Goal: Understand process/instructions: Learn how to perform a task or action

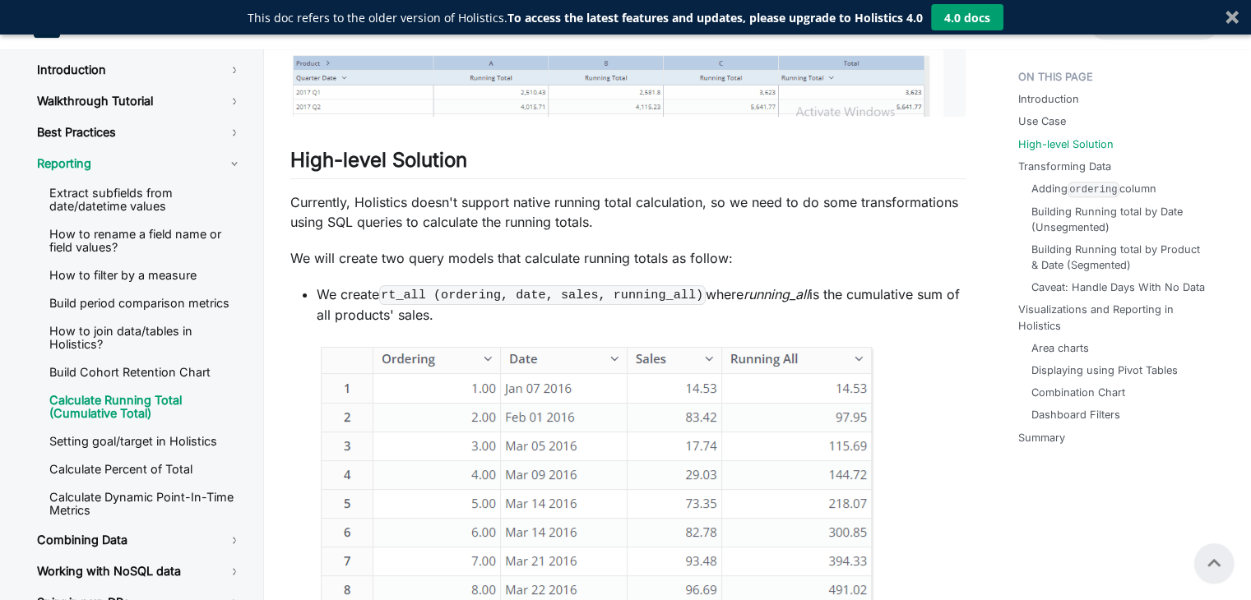
scroll to position [1543, 0]
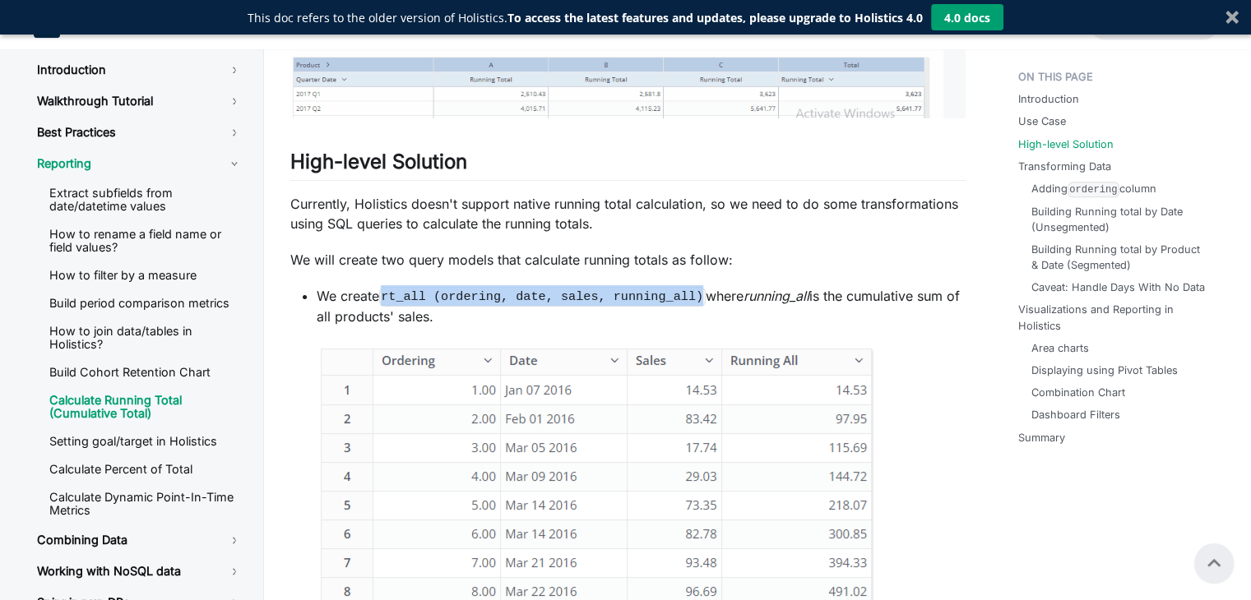
drag, startPoint x: 684, startPoint y: 294, endPoint x: 384, endPoint y: 298, distance: 300.2
click at [384, 298] on p "We create rt_all (ordering, date, sales, running_all) where running_all is the …" at bounding box center [641, 306] width 649 height 40
copy code "rt_all (ordering, date, sales, running_all)"
click at [384, 298] on code "rt_all (ordering, date, sales, running_all)" at bounding box center [542, 296] width 326 height 19
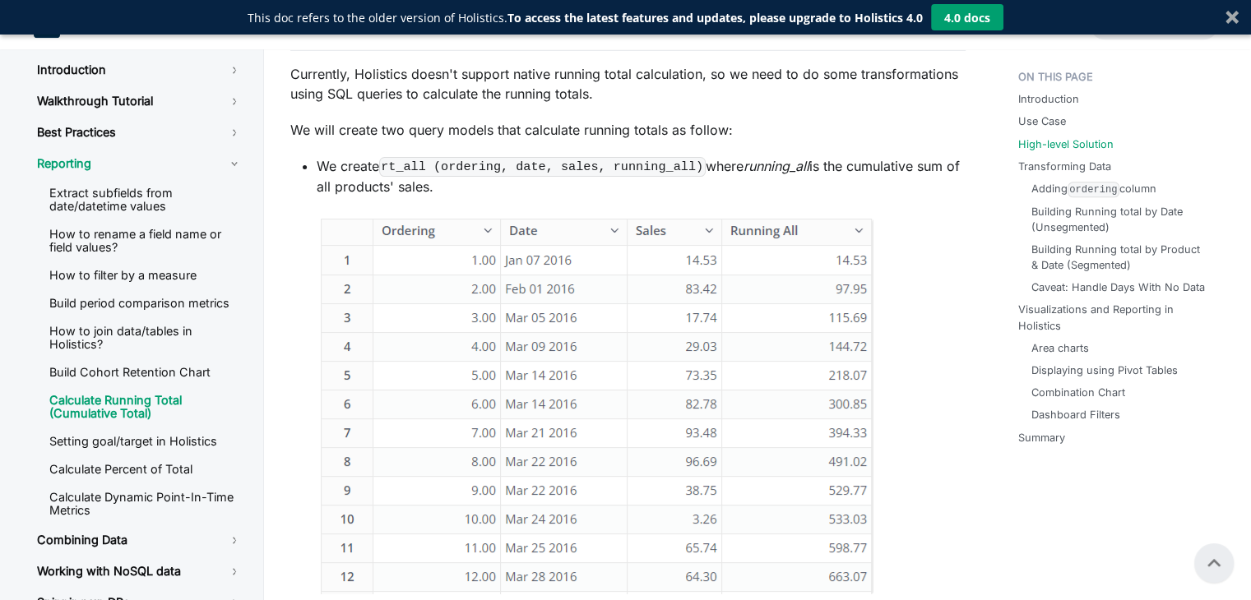
scroll to position [1671, 0]
click at [682, 164] on code "rt_all (ordering, date, sales, running_all)" at bounding box center [542, 168] width 326 height 19
drag, startPoint x: 682, startPoint y: 164, endPoint x: 405, endPoint y: 172, distance: 277.2
click at [405, 172] on code "rt_all (ordering, date, sales, running_all)" at bounding box center [542, 168] width 326 height 19
copy p "rt_all (ordering, date, sales, running_all)"
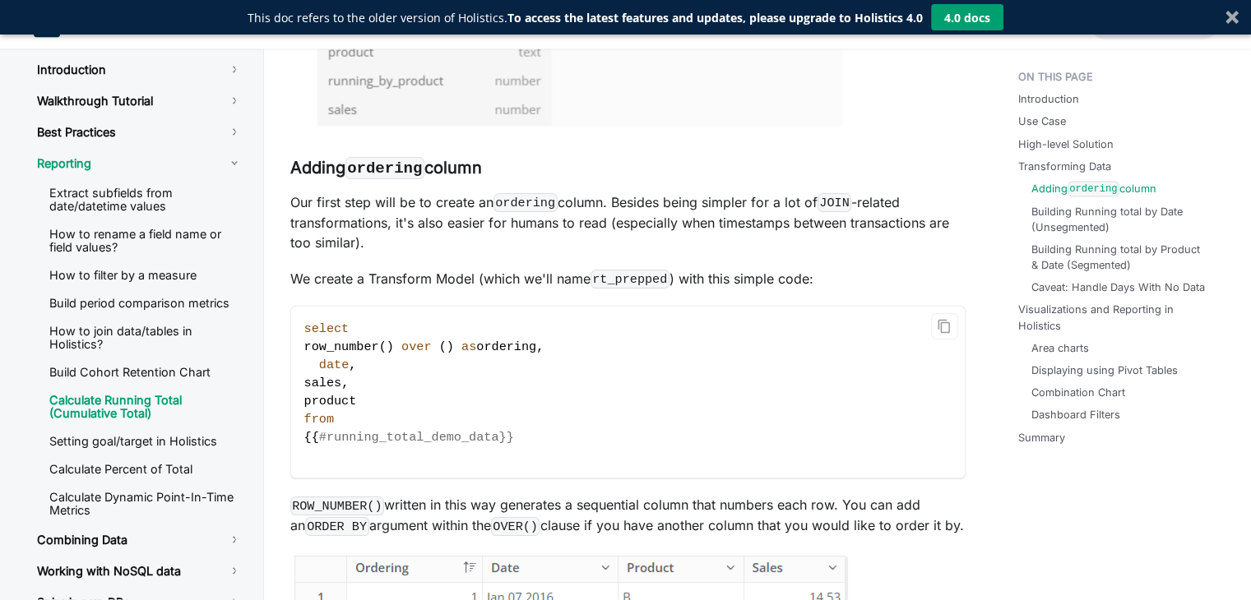
scroll to position [3253, 0]
click at [1078, 208] on link "Building Running total by Date (Unsegmented)" at bounding box center [1122, 219] width 177 height 31
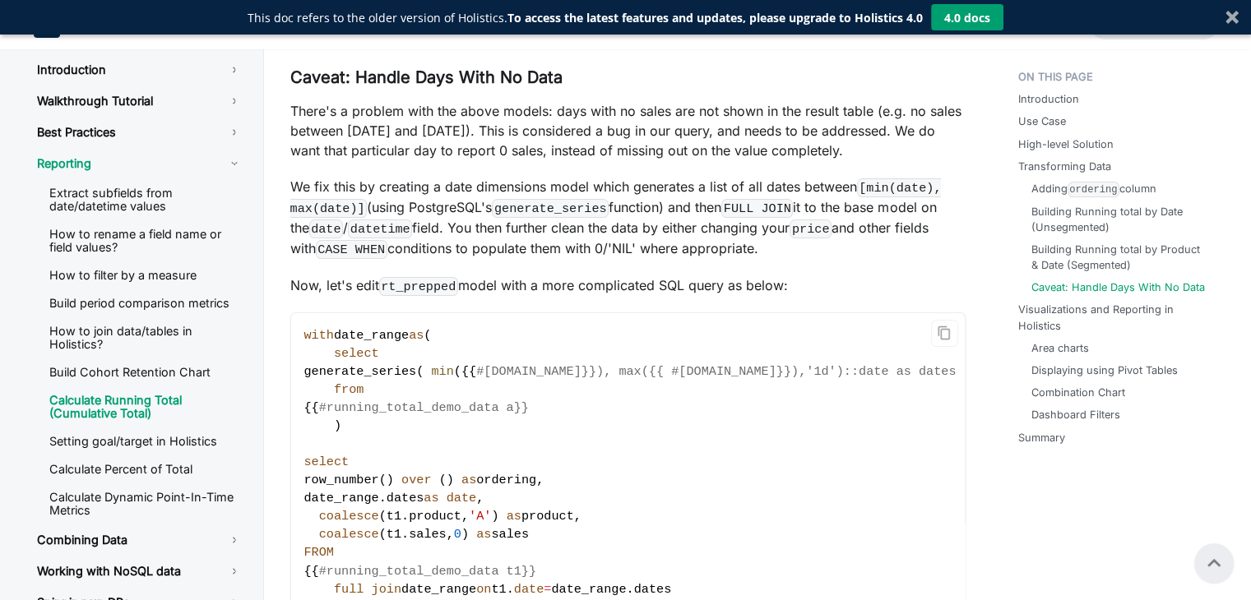
scroll to position [6099, 0]
